Goal: Task Accomplishment & Management: Use online tool/utility

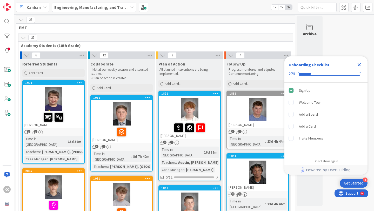
click at [359, 65] on icon "Close Checklist" at bounding box center [358, 64] width 3 height 3
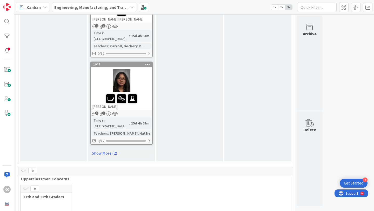
scroll to position [785, 0]
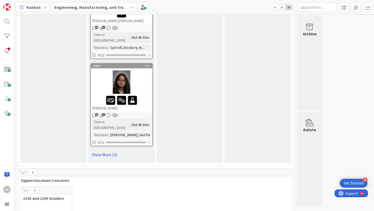
click at [100, 150] on link "Show More (2)" at bounding box center [121, 154] width 62 height 8
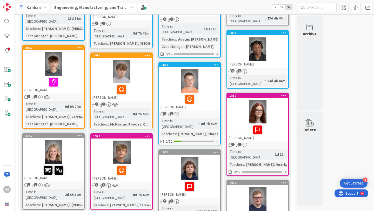
scroll to position [123, 0]
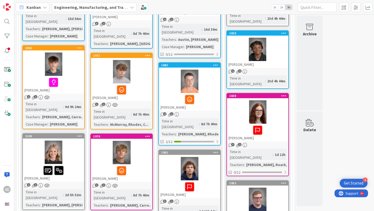
click at [70, 148] on div at bounding box center [53, 151] width 61 height 23
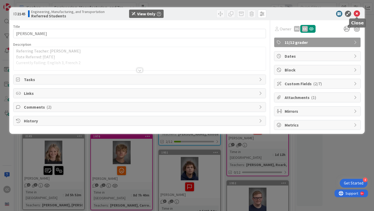
click at [359, 13] on icon at bounding box center [356, 14] width 6 height 6
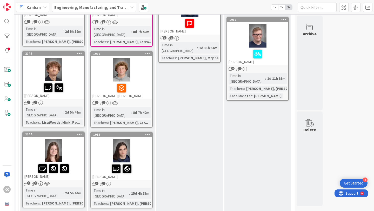
scroll to position [274, 0]
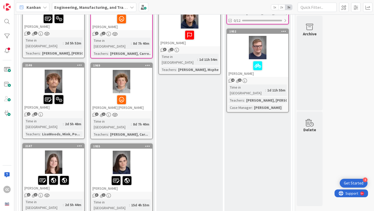
click at [142, 74] on div at bounding box center [121, 81] width 61 height 23
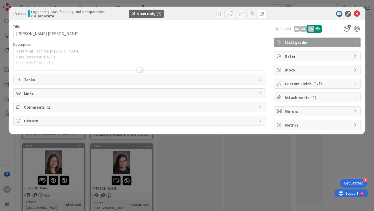
click at [140, 73] on div "Title 15 / 128 [PERSON_NAME] [PERSON_NAME] Description Referring Teacher: [PERS…" at bounding box center [139, 75] width 252 height 110
click at [140, 70] on div at bounding box center [140, 70] width 6 height 4
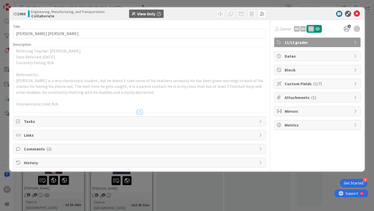
click at [84, 148] on span "Comments ( 2 )" at bounding box center [140, 149] width 232 height 6
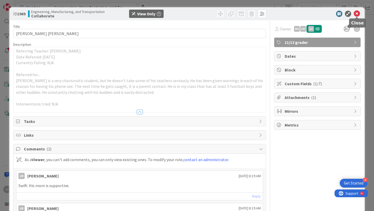
click at [354, 14] on icon at bounding box center [356, 14] width 6 height 6
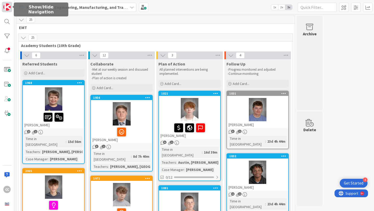
click at [8, 10] on img at bounding box center [6, 6] width 7 height 7
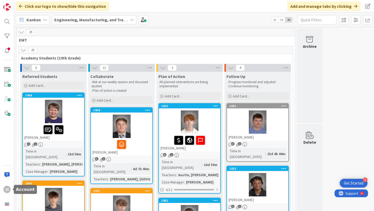
click at [6, 196] on div "CC" at bounding box center [7, 105] width 14 height 211
click at [6, 188] on div "CC" at bounding box center [6, 189] width 7 height 7
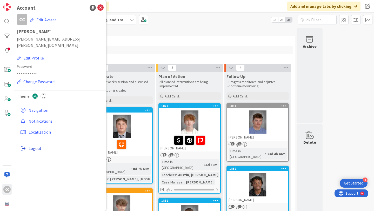
click at [41, 143] on link "Logout" at bounding box center [60, 147] width 85 height 9
